Goal: Task Accomplishment & Management: Manage account settings

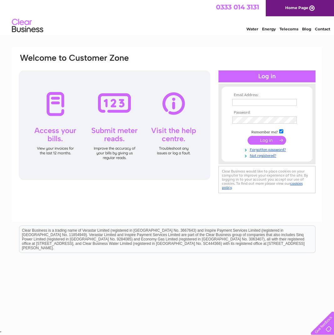
click at [260, 140] on input "submit" at bounding box center [267, 140] width 39 height 9
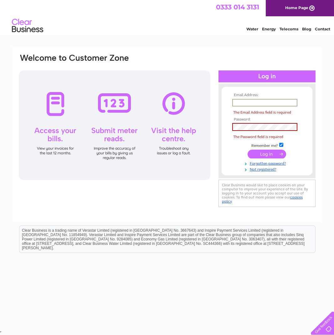
type input "andrew@andrewmoor.co.uk"
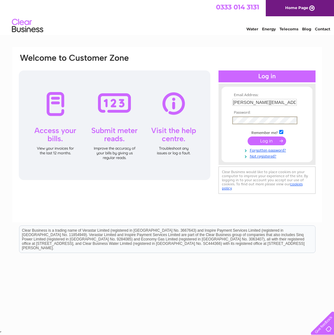
click at [266, 138] on input "submit" at bounding box center [267, 141] width 39 height 9
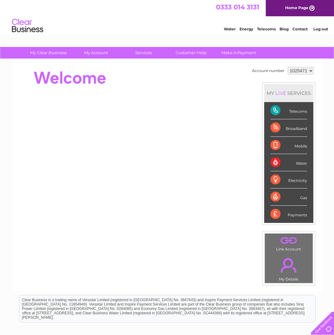
click at [294, 112] on div "Telecoms" at bounding box center [289, 110] width 37 height 17
click at [278, 111] on div "Telecoms" at bounding box center [289, 110] width 37 height 17
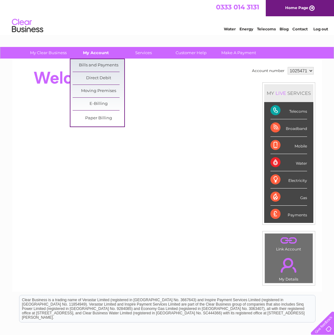
click at [96, 52] on link "My Account" at bounding box center [96, 53] width 52 height 12
click at [89, 65] on link "Bills and Payments" at bounding box center [99, 65] width 52 height 13
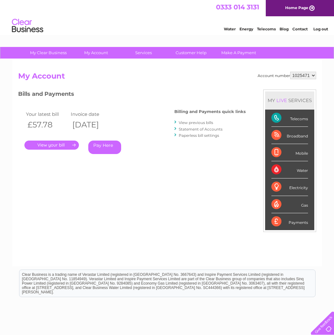
click at [55, 146] on link "." at bounding box center [51, 145] width 54 height 9
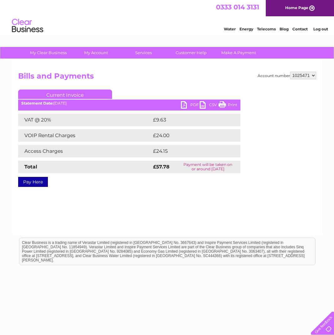
click at [226, 104] on link "Print" at bounding box center [228, 105] width 19 height 9
